Goal: Information Seeking & Learning: Learn about a topic

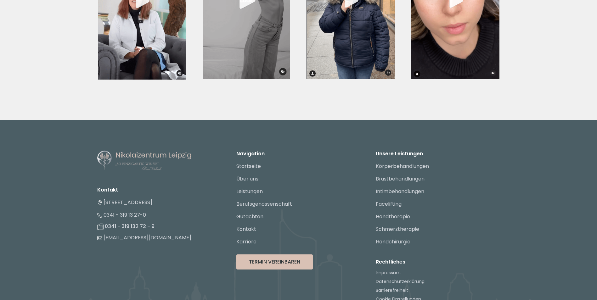
scroll to position [2348, 0]
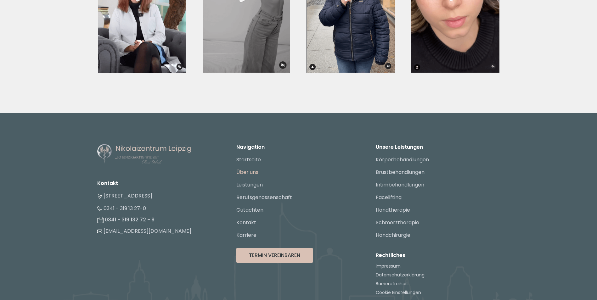
click at [247, 169] on link "Über uns" at bounding box center [247, 172] width 22 height 7
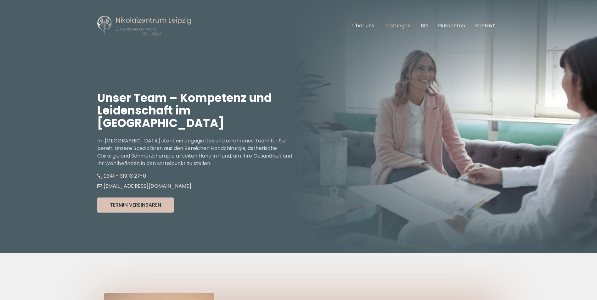
click at [398, 25] on link "Leistungen" at bounding box center [397, 25] width 26 height 7
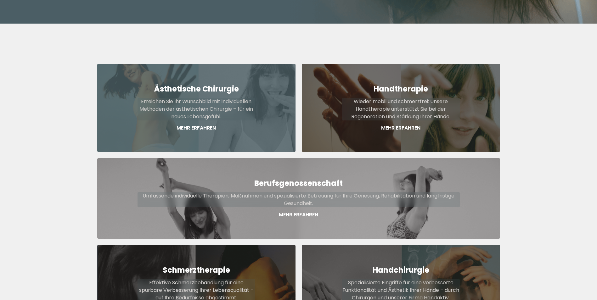
scroll to position [233, 0]
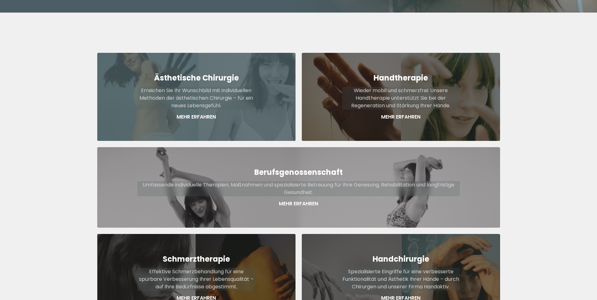
click at [192, 113] on p "Mehr Erfahren" at bounding box center [196, 117] width 118 height 8
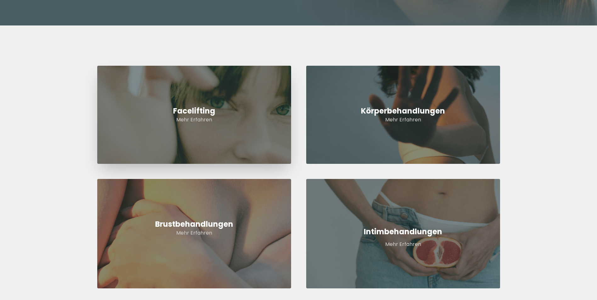
scroll to position [220, 0]
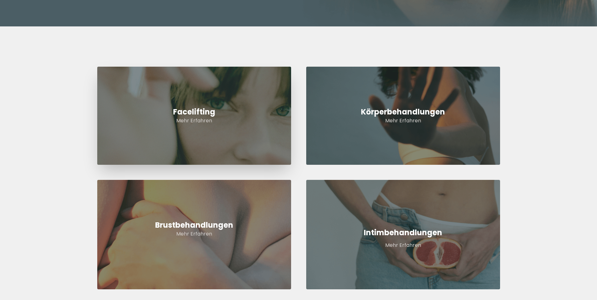
click at [192, 111] on h2 "Facelifting" at bounding box center [194, 112] width 194 height 10
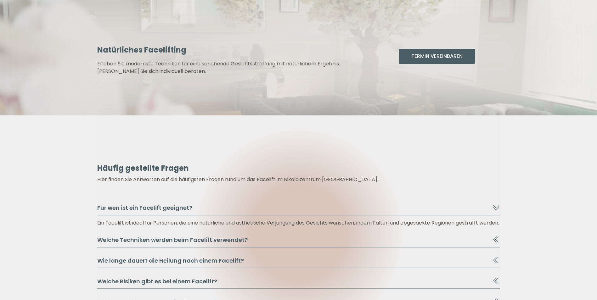
scroll to position [912, 0]
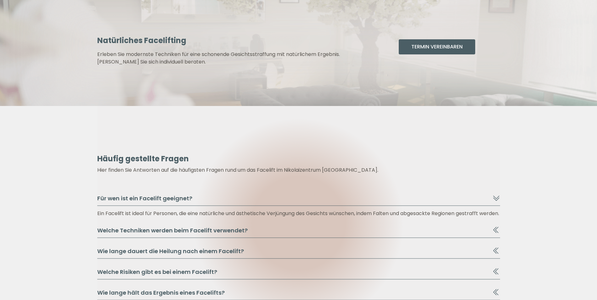
click at [211, 238] on button "Welche Techniken werden beim Facelift verwendet?" at bounding box center [298, 232] width 403 height 12
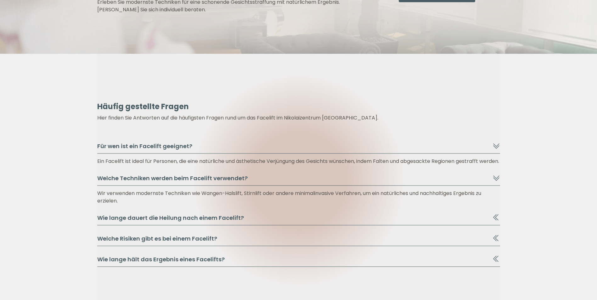
scroll to position [975, 0]
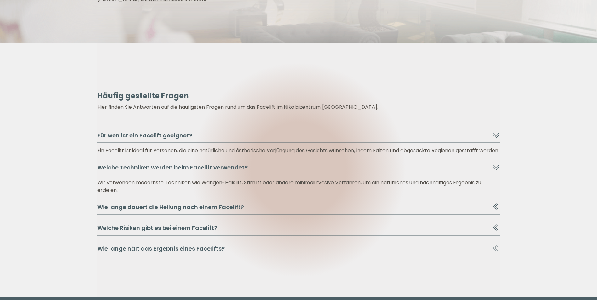
click at [146, 215] on button "Wie lange dauert die Heilung nach einem Facelift?" at bounding box center [298, 209] width 403 height 12
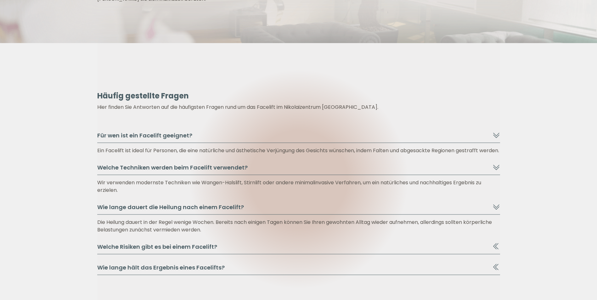
click at [119, 253] on button "Welche Risiken gibt es bei einem Facelift?" at bounding box center [298, 248] width 403 height 12
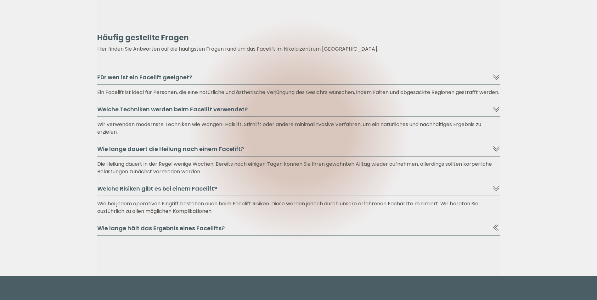
scroll to position [1069, 0]
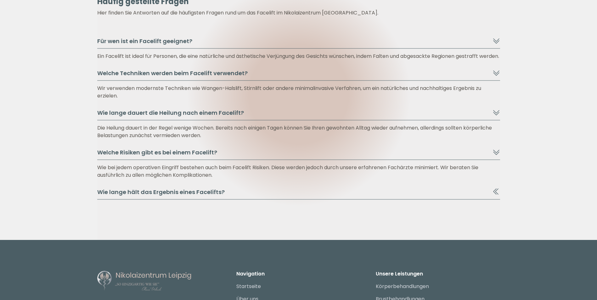
click at [128, 200] on button "Wie lange hält das Ergebnis eines Facelifts?" at bounding box center [298, 194] width 403 height 12
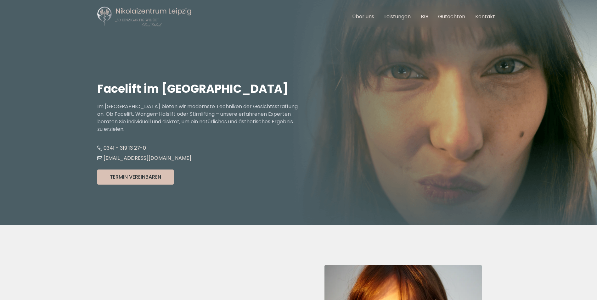
scroll to position [0, 0]
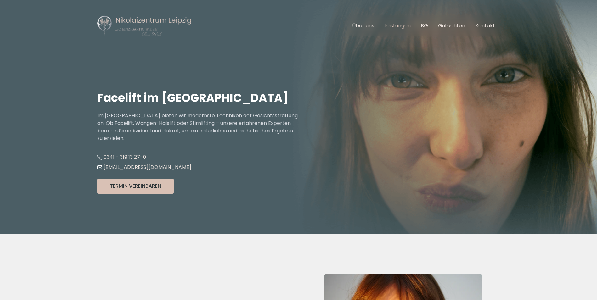
click at [394, 25] on link "Leistungen" at bounding box center [397, 25] width 26 height 7
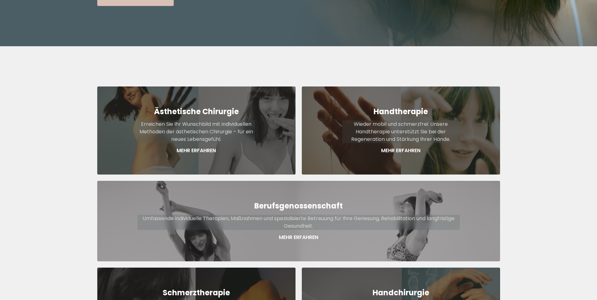
scroll to position [233, 0]
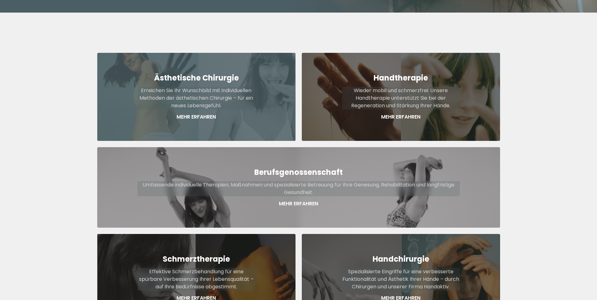
click at [173, 95] on p "Erreichen Sie Ihr Wunschbild mit individuellen Methoden der ästhetischen Chirur…" at bounding box center [196, 98] width 118 height 23
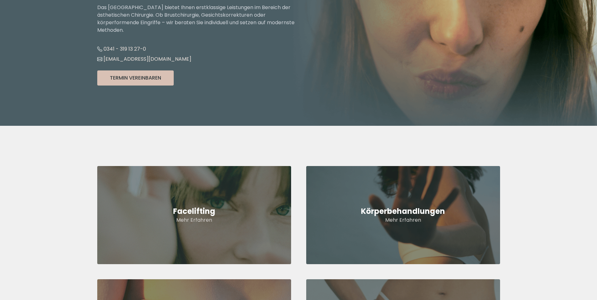
scroll to position [126, 0]
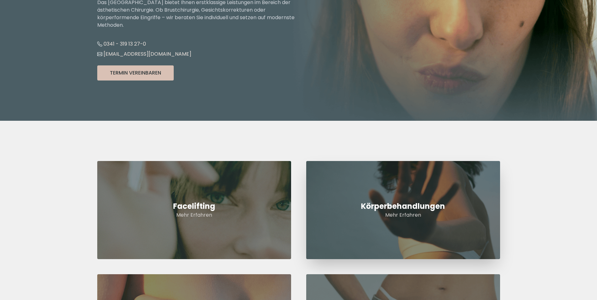
click at [429, 212] on p "Mehr Erfahren" at bounding box center [403, 215] width 194 height 8
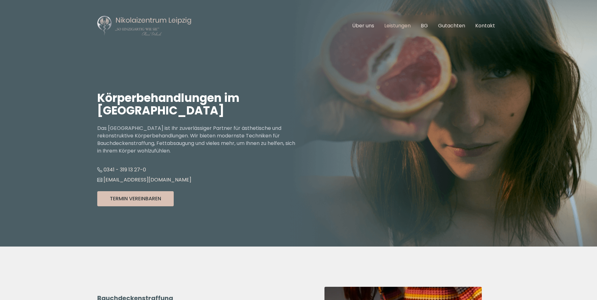
click at [393, 24] on link "Leistungen" at bounding box center [397, 25] width 26 height 7
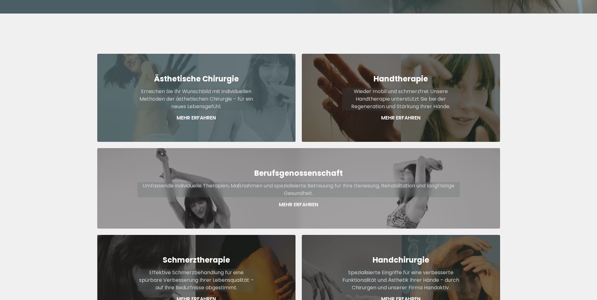
scroll to position [233, 0]
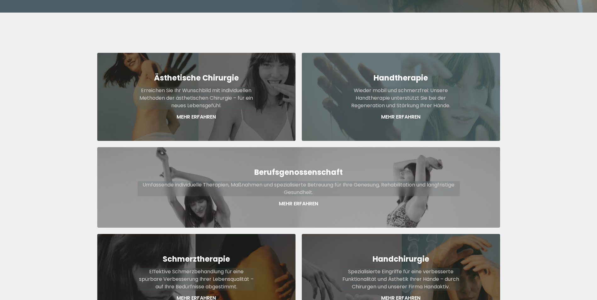
click at [427, 87] on p "Wieder mobil und schmerzfrei: Unsere Handtherapie unterstützt Sie bei der Regen…" at bounding box center [401, 98] width 118 height 23
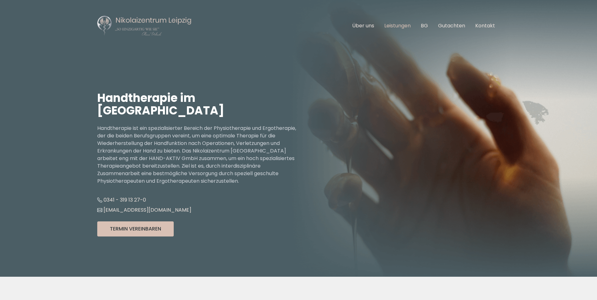
click at [395, 28] on link "Leistungen" at bounding box center [397, 25] width 26 height 7
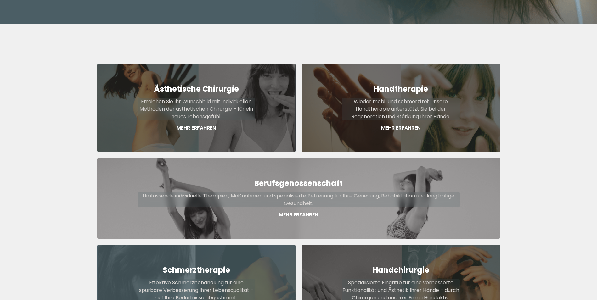
scroll to position [233, 0]
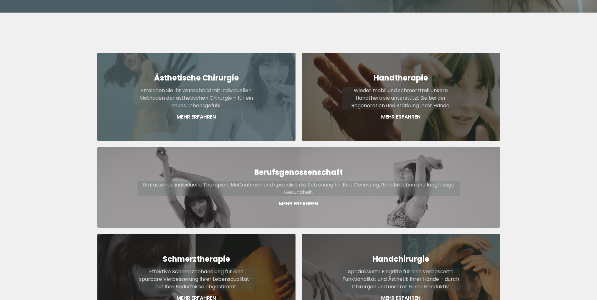
click at [197, 87] on p "Erreichen Sie Ihr Wunschbild mit individuellen Methoden der ästhetischen Chirur…" at bounding box center [196, 98] width 118 height 23
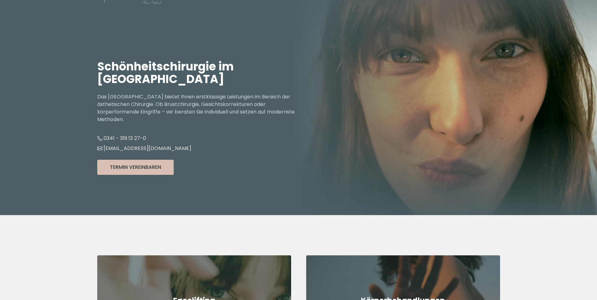
scroll to position [157, 0]
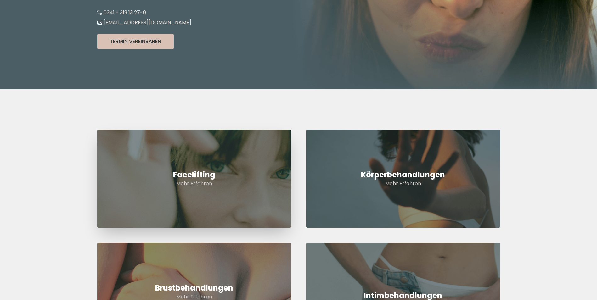
click at [197, 191] on link "Facelifting Mehr Erfahren" at bounding box center [194, 179] width 194 height 98
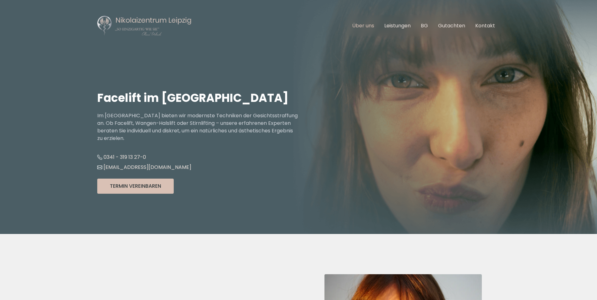
click at [364, 28] on link "Über uns" at bounding box center [363, 25] width 22 height 7
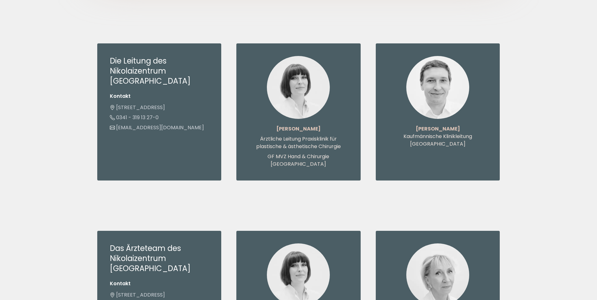
scroll to position [472, 0]
